Goal: Information Seeking & Learning: Understand process/instructions

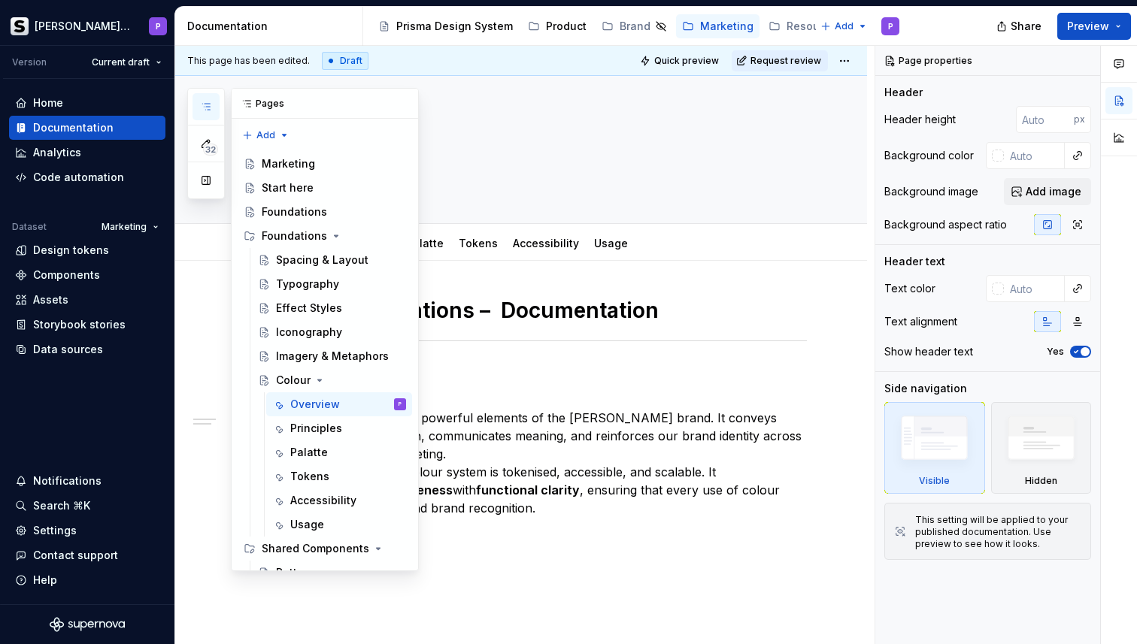
click at [199, 106] on button "button" at bounding box center [205, 106] width 27 height 27
click at [319, 188] on div "Start here" at bounding box center [334, 187] width 144 height 21
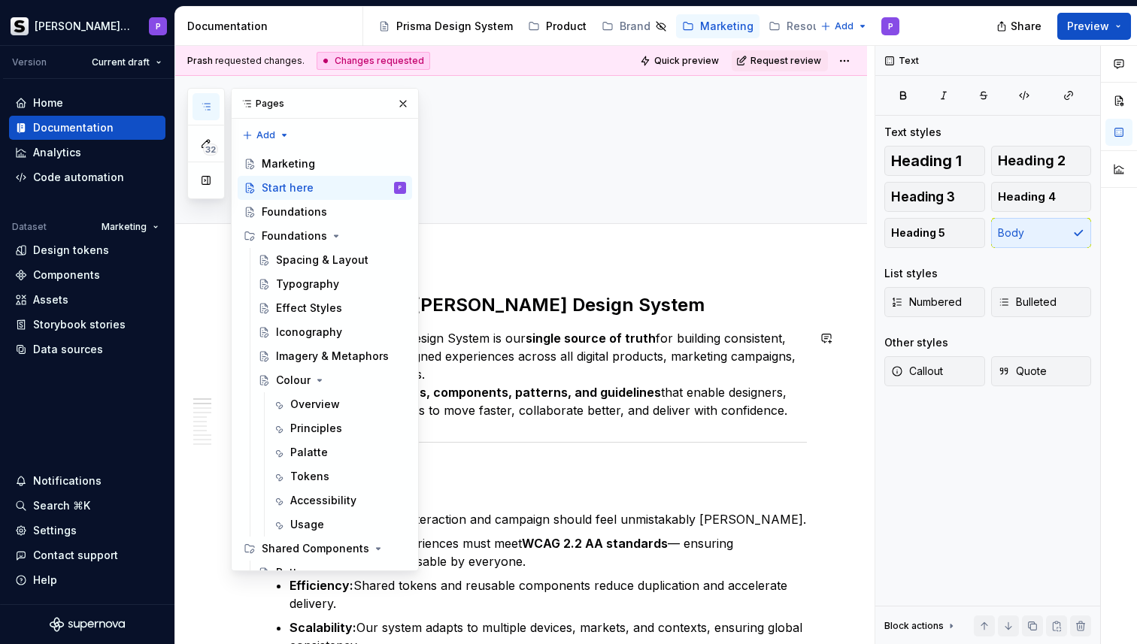
click at [568, 404] on p "The Soldo Design System is our single source of truth for building consistent, …" at bounding box center [538, 374] width 535 height 90
click at [402, 102] on button "button" at bounding box center [402, 103] width 21 height 21
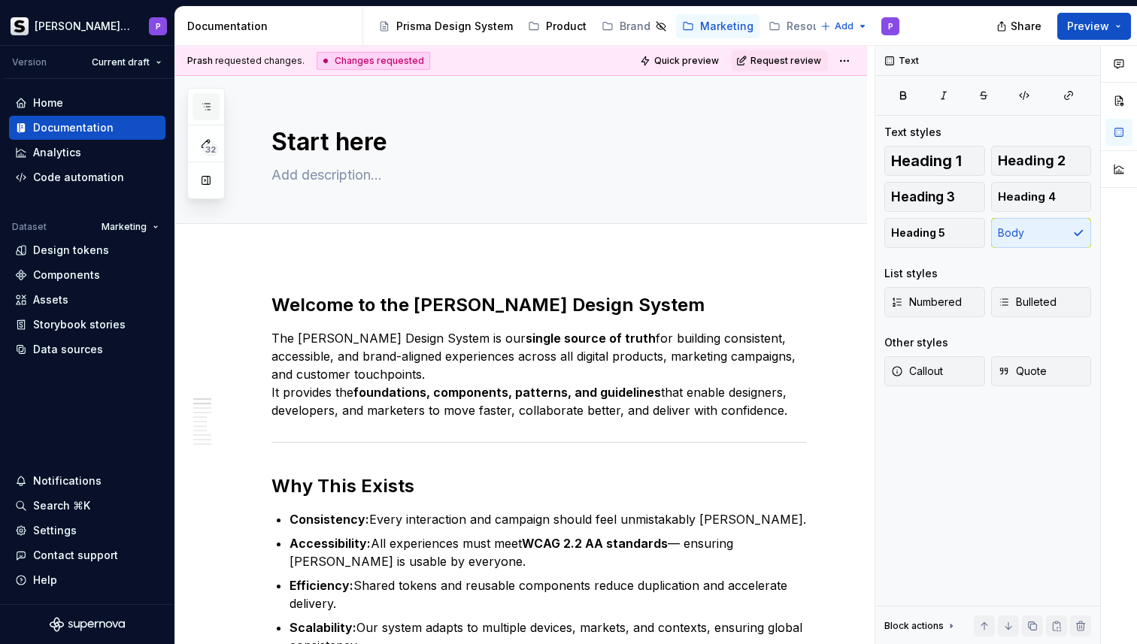
click at [208, 108] on icon "button" at bounding box center [206, 107] width 12 height 12
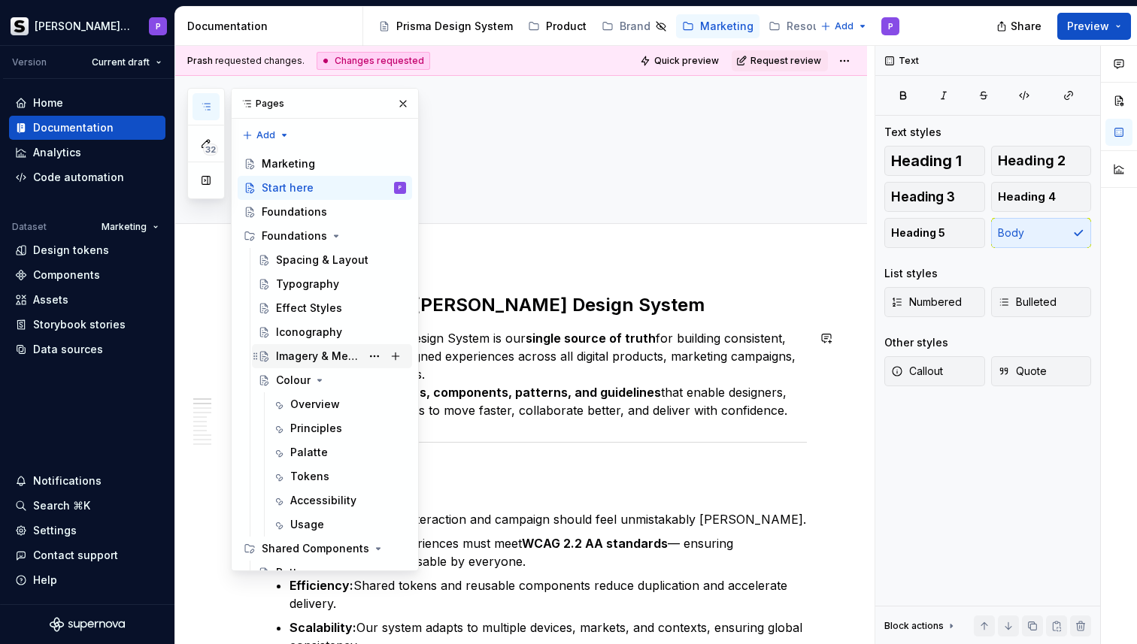
click at [326, 359] on div "Imagery & Metaphors" at bounding box center [318, 356] width 85 height 15
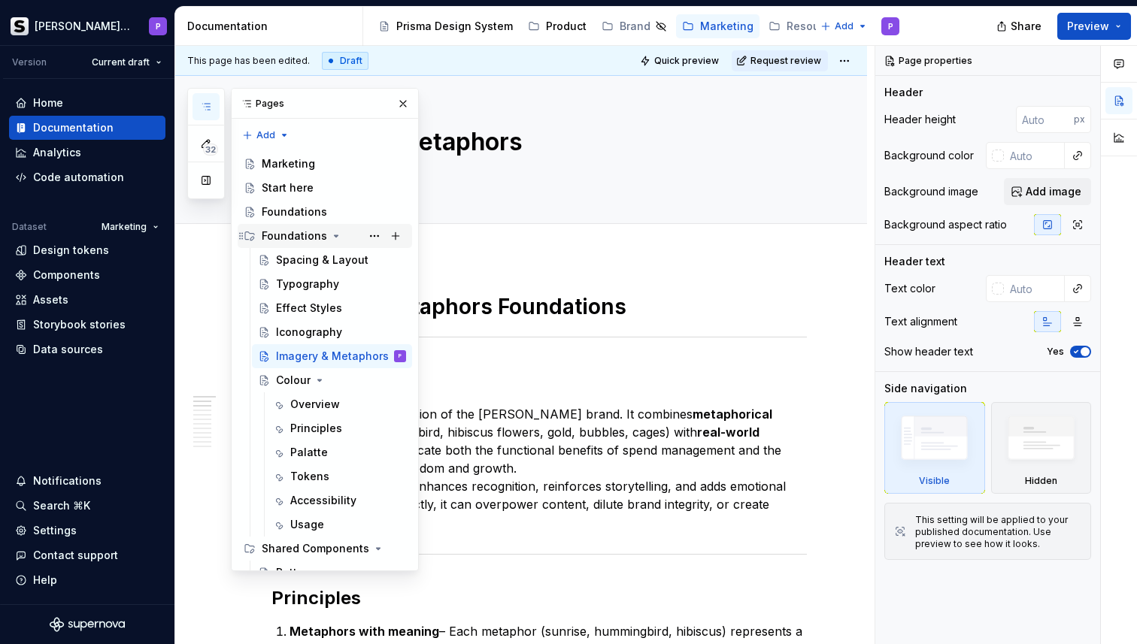
click at [323, 232] on div "Foundations" at bounding box center [334, 236] width 144 height 21
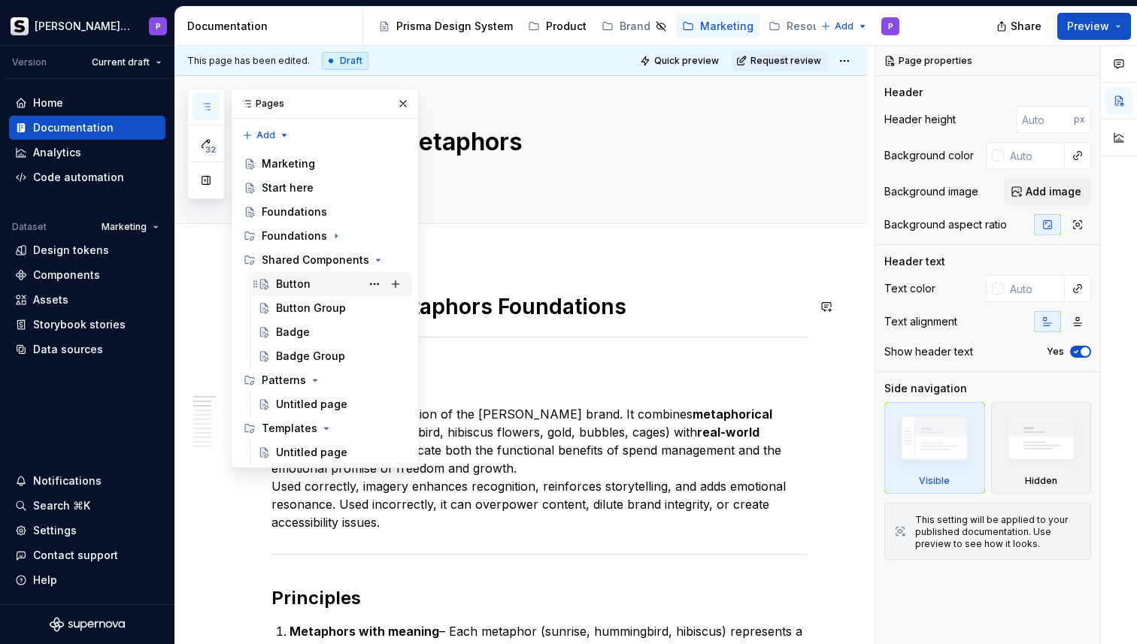
click at [308, 286] on div "Button" at bounding box center [293, 284] width 35 height 15
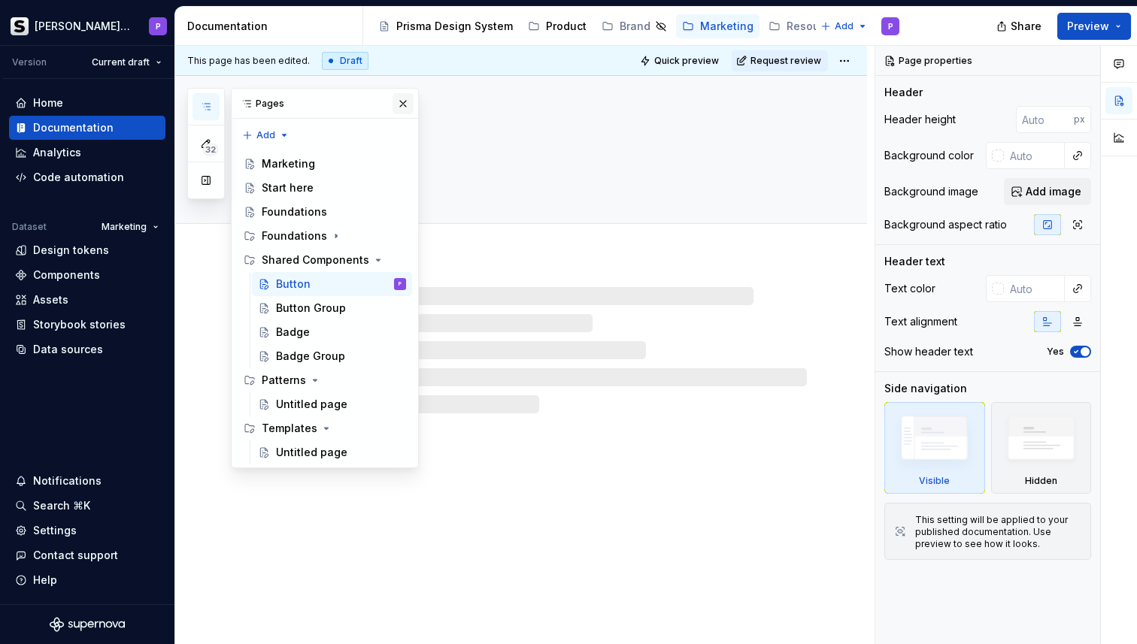
click at [395, 98] on button "button" at bounding box center [402, 103] width 21 height 21
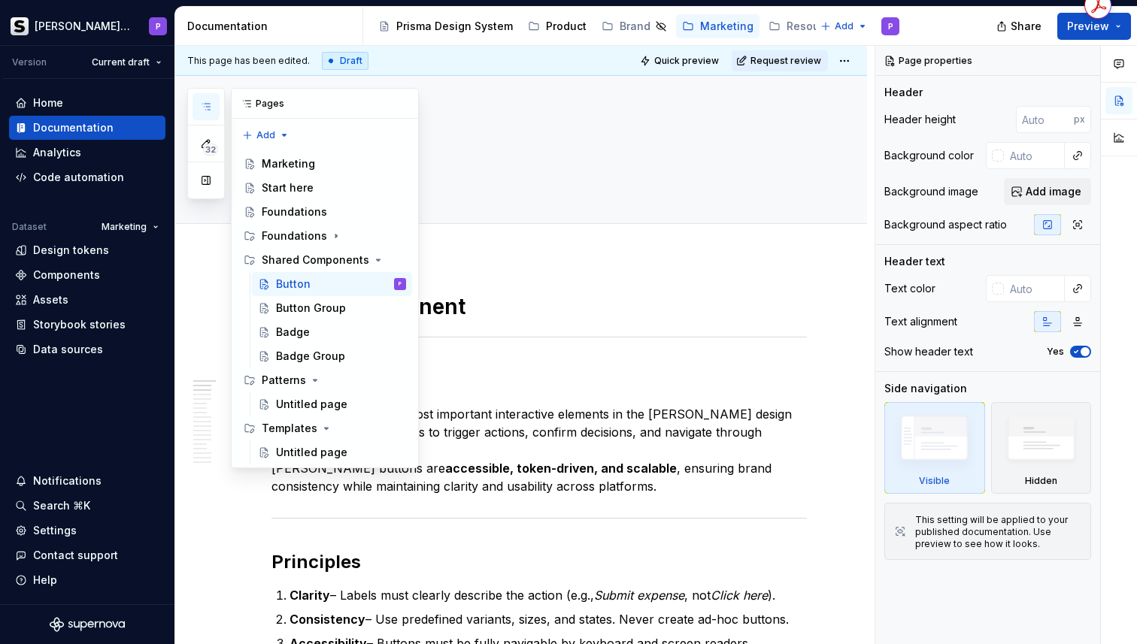
click at [206, 100] on button "button" at bounding box center [205, 106] width 27 height 27
click at [553, 468] on p "Buttons are one of the most important interactive elements in the Soldo design …" at bounding box center [538, 450] width 535 height 90
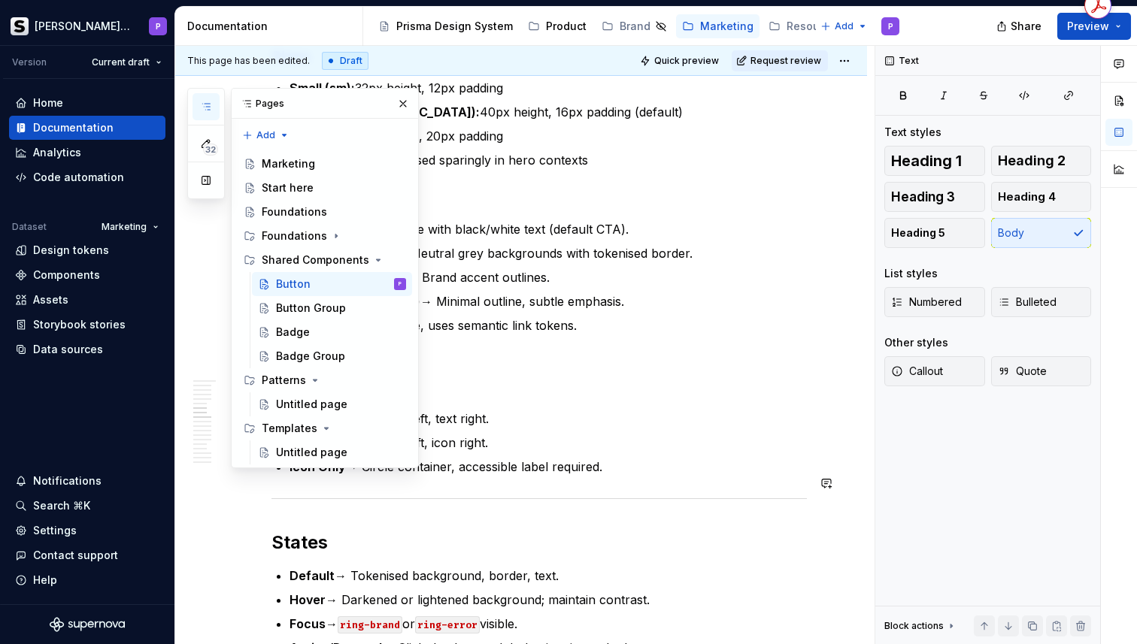
scroll to position [952, 0]
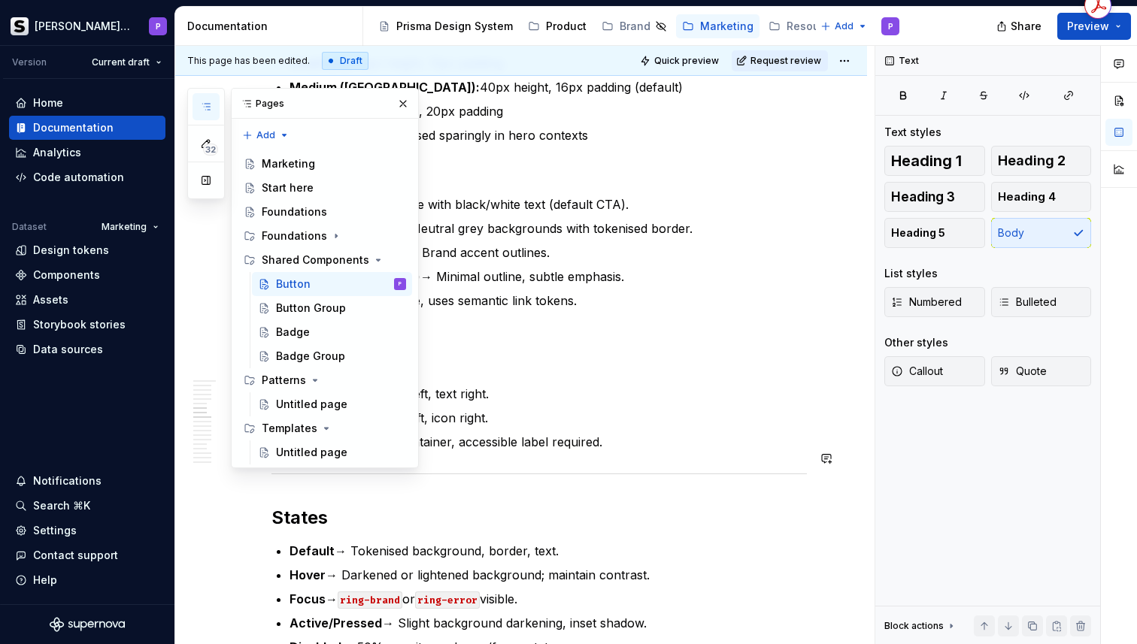
click at [398, 105] on button "button" at bounding box center [402, 103] width 21 height 21
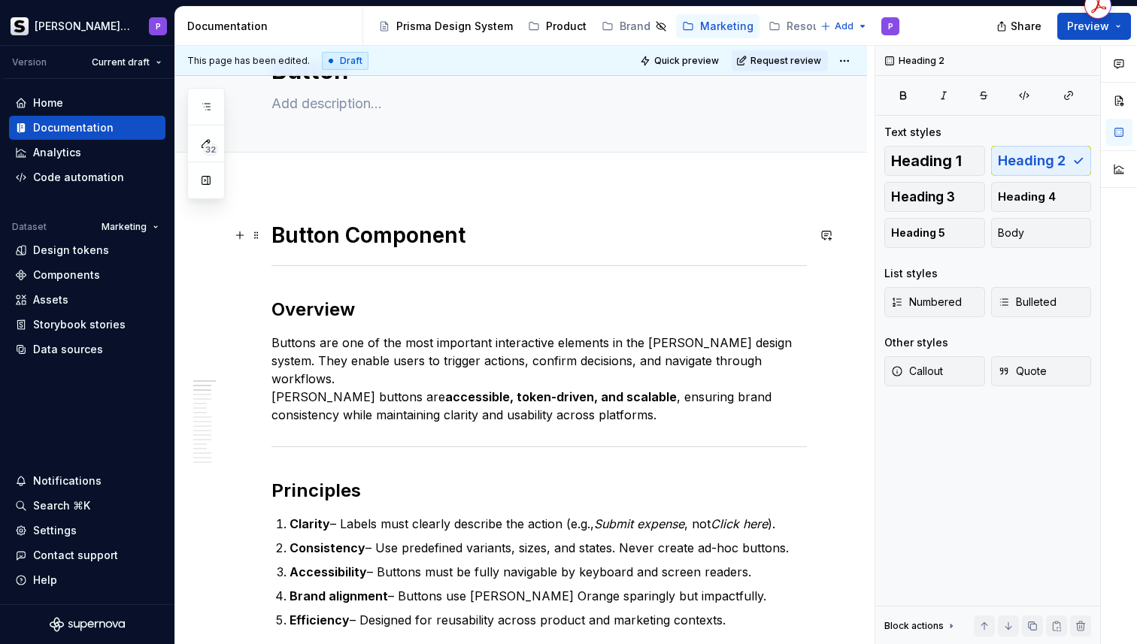
scroll to position [0, 0]
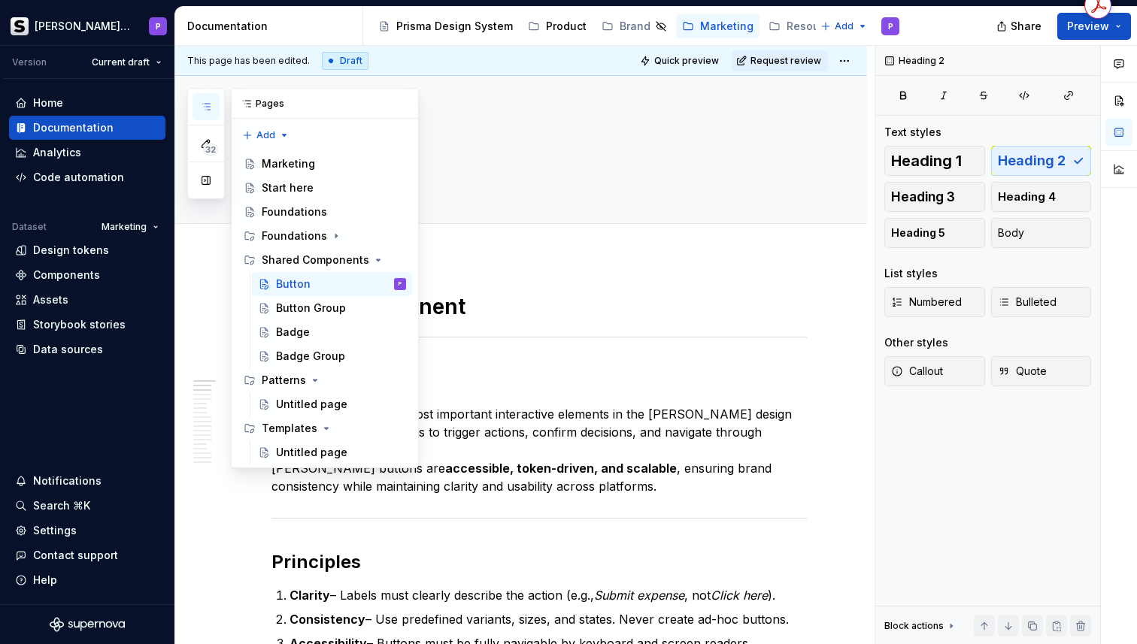
click at [211, 102] on icon "button" at bounding box center [206, 107] width 12 height 12
type textarea "*"
